Goal: Task Accomplishment & Management: Manage account settings

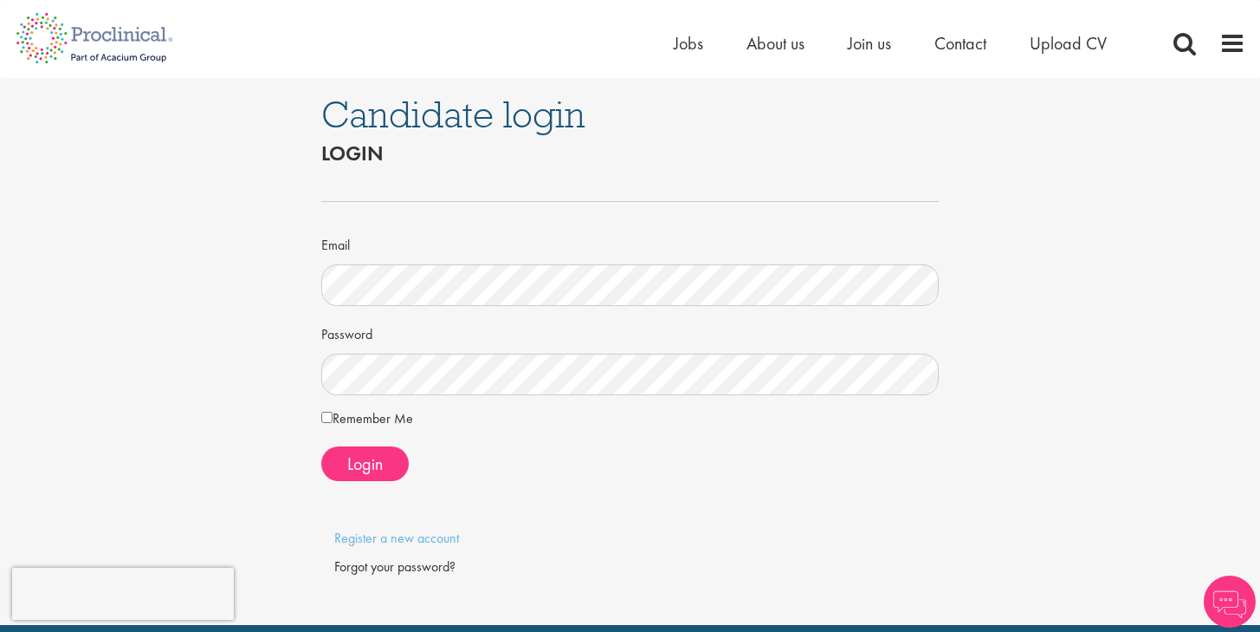
click at [417, 451] on div "Login" at bounding box center [630, 463] width 618 height 35
click at [402, 453] on button "Login" at bounding box center [364, 463] width 87 height 35
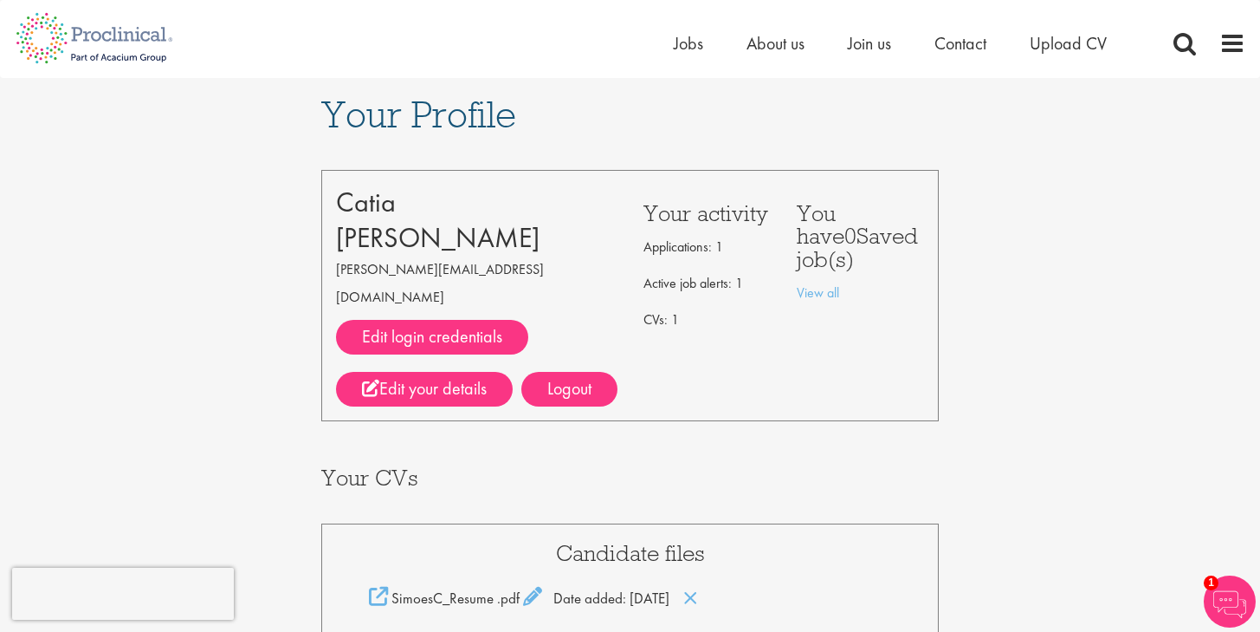
click at [1217, 599] on img at bounding box center [1230, 601] width 52 height 52
click at [1037, 151] on div "Your Profile [PERSON_NAME] [PERSON_NAME][EMAIL_ADDRESS][DOMAIN_NAME] Edit login…" at bounding box center [630, 582] width 1286 height 1008
